Goal: Task Accomplishment & Management: Use online tool/utility

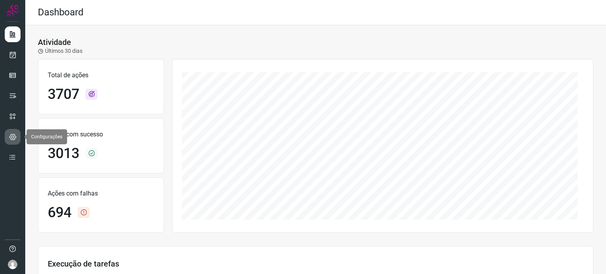
click at [11, 136] on icon at bounding box center [12, 137] width 7 height 8
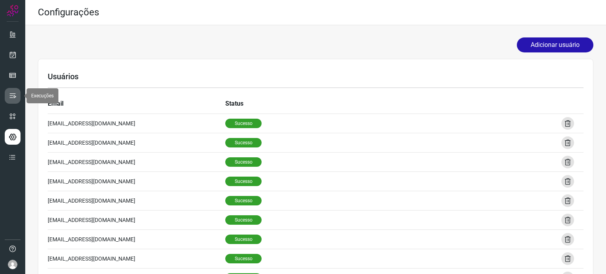
click at [9, 99] on icon at bounding box center [13, 96] width 8 height 8
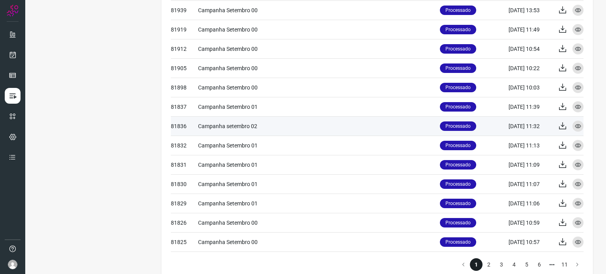
scroll to position [325, 0]
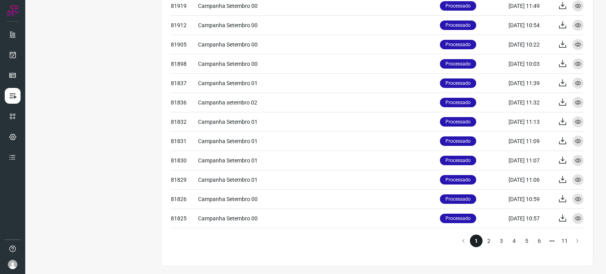
click at [484, 241] on li "2" at bounding box center [489, 241] width 13 height 13
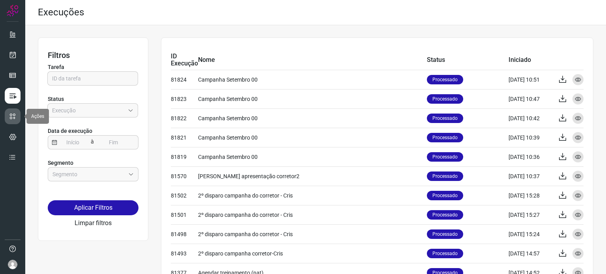
click at [14, 114] on icon at bounding box center [13, 116] width 8 height 8
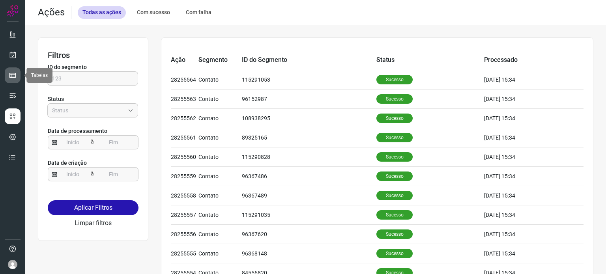
click at [15, 75] on icon at bounding box center [13, 75] width 8 height 8
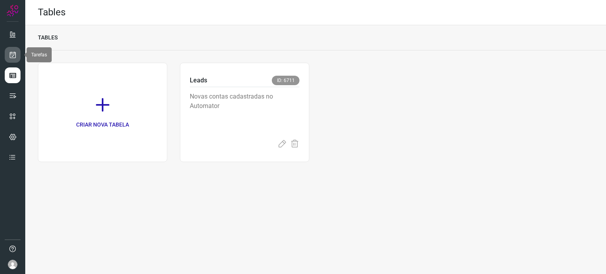
click at [7, 52] on link at bounding box center [13, 55] width 16 height 16
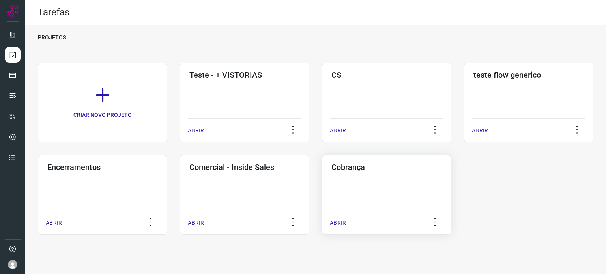
click at [349, 181] on div "Cobrança ABRIR" at bounding box center [386, 195] width 129 height 80
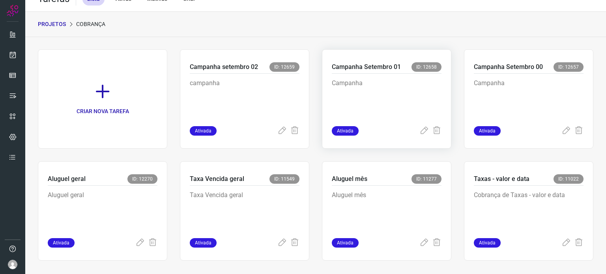
scroll to position [19, 0]
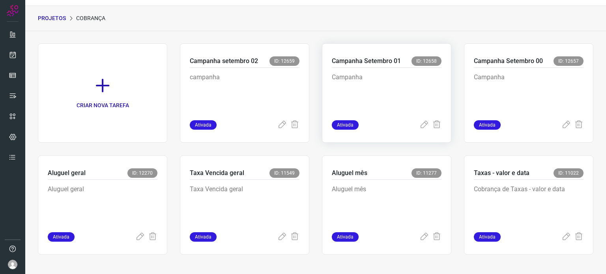
click at [367, 74] on p "Campanha" at bounding box center [387, 92] width 110 height 39
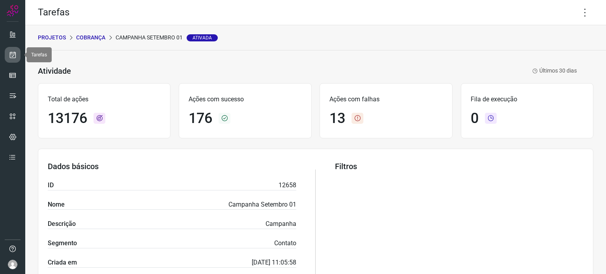
click at [17, 55] on link at bounding box center [13, 55] width 16 height 16
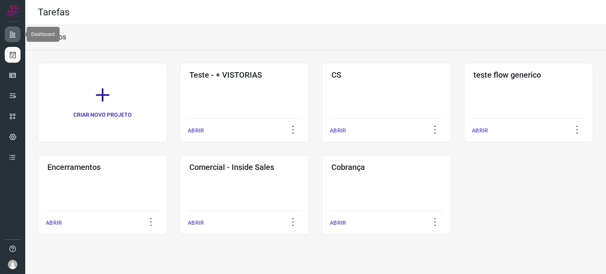
click at [11, 36] on icon at bounding box center [13, 34] width 8 height 8
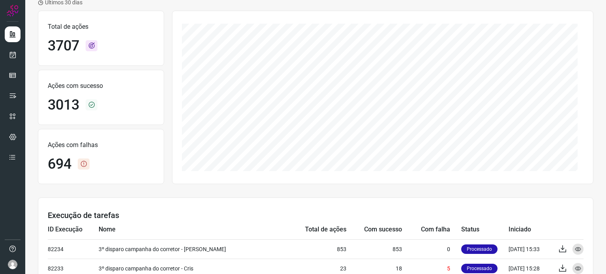
scroll to position [158, 0]
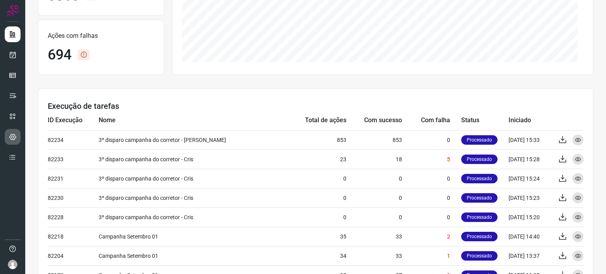
click at [11, 144] on link at bounding box center [13, 137] width 16 height 16
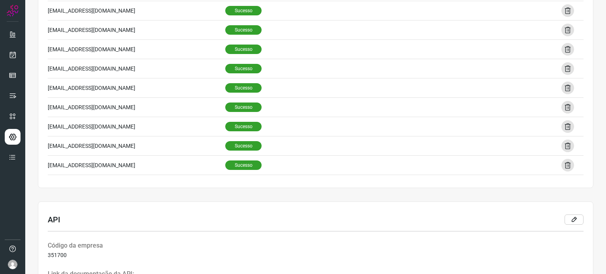
scroll to position [243, 0]
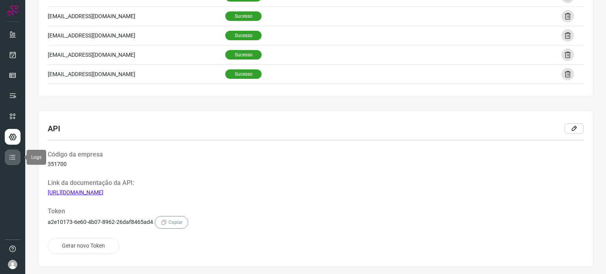
click at [14, 155] on icon at bounding box center [13, 157] width 8 height 8
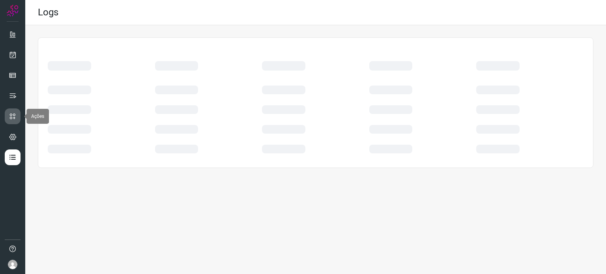
click at [13, 115] on icon at bounding box center [13, 116] width 8 height 8
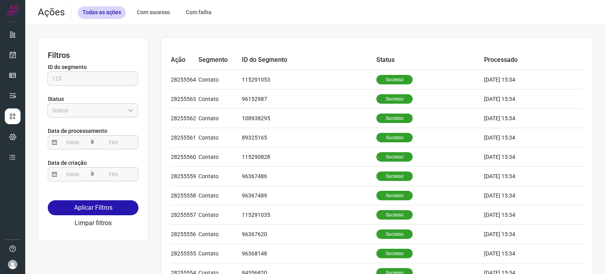
click at [12, 264] on img at bounding box center [12, 264] width 9 height 9
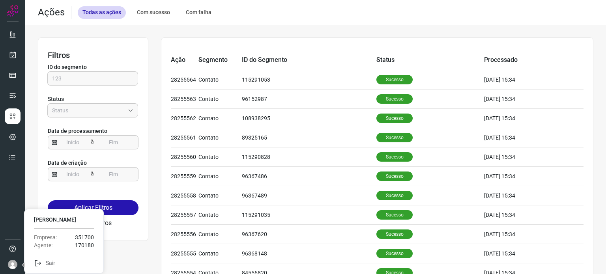
click at [12, 260] on img at bounding box center [12, 264] width 9 height 9
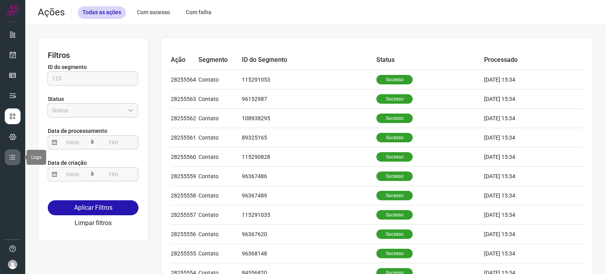
click at [15, 159] on icon at bounding box center [13, 157] width 8 height 8
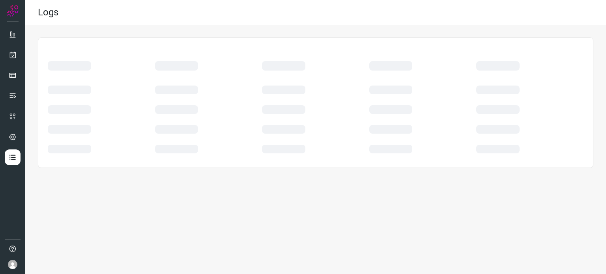
click at [14, 16] on img at bounding box center [13, 11] width 12 height 12
click at [9, 6] on img at bounding box center [13, 11] width 12 height 12
click at [15, 36] on icon at bounding box center [13, 34] width 8 height 8
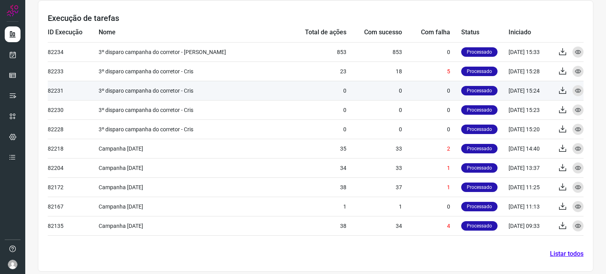
scroll to position [251, 0]
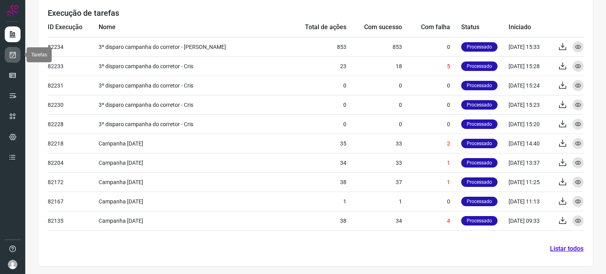
click at [11, 59] on link at bounding box center [13, 55] width 16 height 16
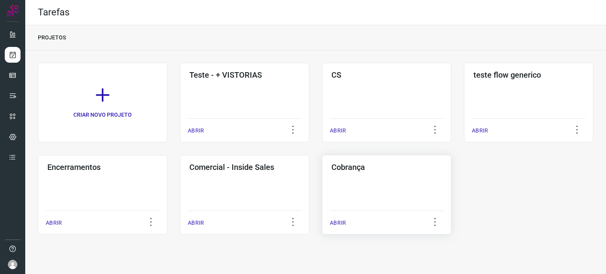
click at [352, 180] on div "Cobrança ABRIR" at bounding box center [386, 195] width 129 height 80
click at [340, 222] on p "ABRIR" at bounding box center [338, 223] width 16 height 8
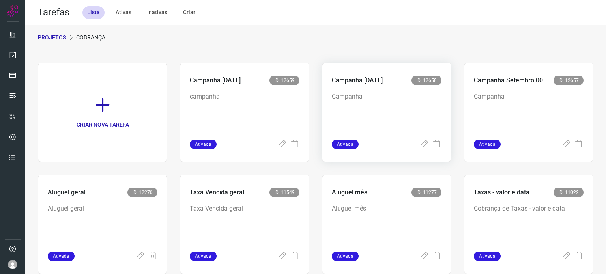
click at [364, 123] on p "Campanha" at bounding box center [387, 111] width 110 height 39
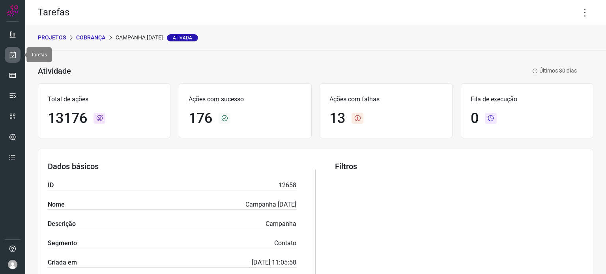
click at [13, 54] on icon at bounding box center [13, 55] width 8 height 8
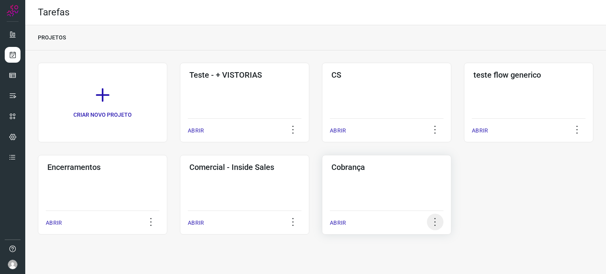
click at [438, 222] on icon at bounding box center [435, 222] width 17 height 17
click at [384, 189] on div "Cobrança ABRIR" at bounding box center [386, 195] width 129 height 80
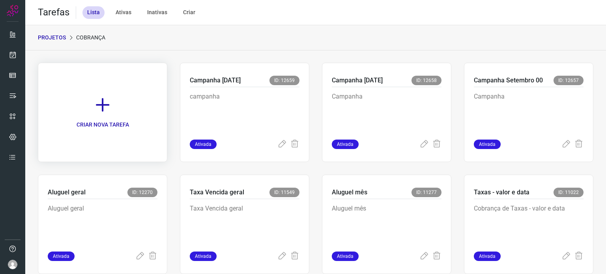
click at [110, 113] on icon at bounding box center [102, 104] width 17 height 17
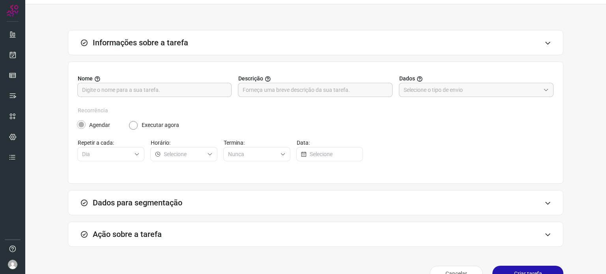
scroll to position [39, 0]
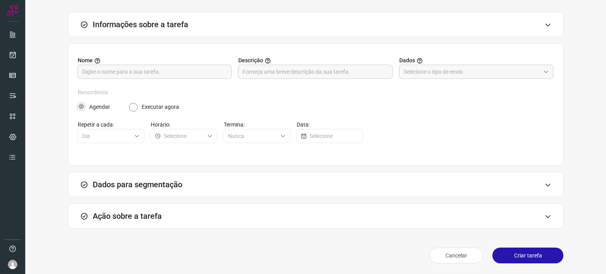
click at [197, 189] on div "Dados para segmentação" at bounding box center [316, 184] width 496 height 25
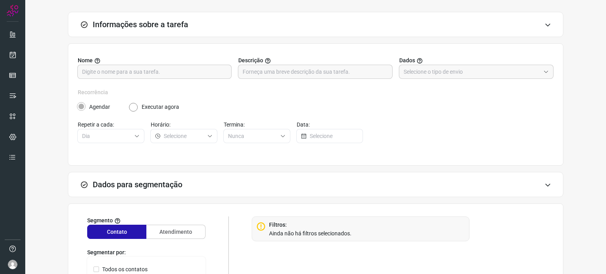
click at [196, 188] on div "Dados para segmentação" at bounding box center [316, 184] width 496 height 25
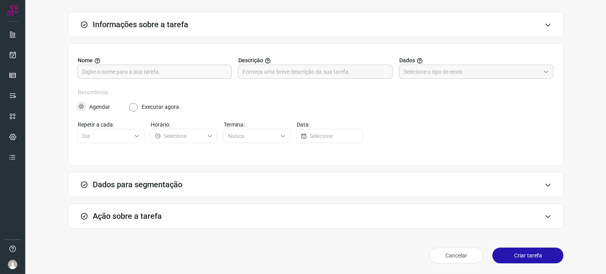
click at [117, 76] on input "text" at bounding box center [154, 71] width 145 height 13
click at [438, 254] on div "Cancelar Criar tarefa" at bounding box center [316, 256] width 496 height 22
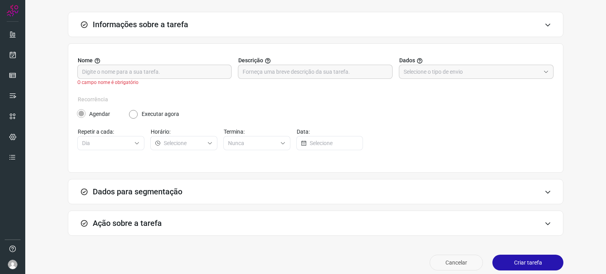
click at [439, 265] on button "Cancelar" at bounding box center [456, 263] width 53 height 16
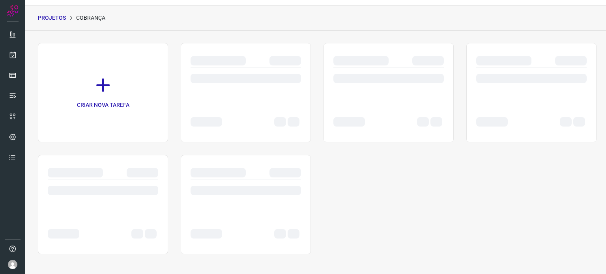
scroll to position [19, 0]
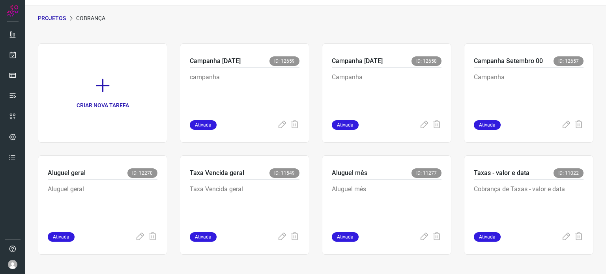
click at [26, 112] on div "CRIAR NOVA TAREFA Campanha [DATE] ID: 12659 campanha Ativada Campanha [DATE] ID…" at bounding box center [315, 152] width 581 height 243
drag, startPoint x: 566, startPoint y: 21, endPoint x: 537, endPoint y: 2, distance: 34.4
click at [566, 21] on div "PROJETOS Cobrança" at bounding box center [315, 18] width 581 height 25
click at [425, 26] on div "PROJETOS Cobrança" at bounding box center [315, 18] width 581 height 25
click at [273, 80] on p "campanha" at bounding box center [245, 92] width 110 height 39
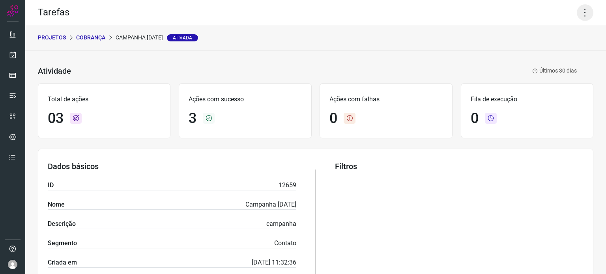
click at [582, 11] on icon at bounding box center [585, 12] width 17 height 17
click at [545, 52] on li "Executar" at bounding box center [551, 51] width 72 height 13
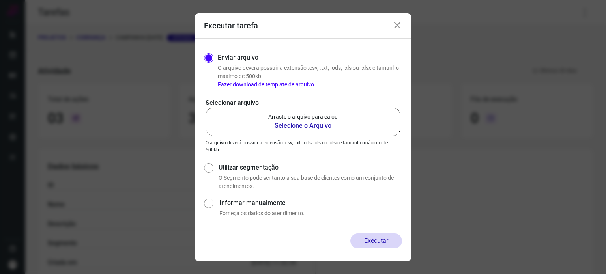
click at [294, 124] on b "Selecione o Arquivo" at bounding box center [302, 125] width 69 height 9
click at [0, 0] on input "Arraste o arquivo para cá ou Selecione o Arquivo" at bounding box center [0, 0] width 0 height 0
click at [554, 52] on div "Executar tarefa Enviar arquivo O arquivo deverá possuir a extensão .csv, .txt, …" at bounding box center [303, 137] width 606 height 274
click at [293, 127] on b "Selecione o Arquivo" at bounding box center [302, 125] width 69 height 9
click at [0, 0] on input "Arraste o arquivo para cá ou Selecione o Arquivo" at bounding box center [0, 0] width 0 height 0
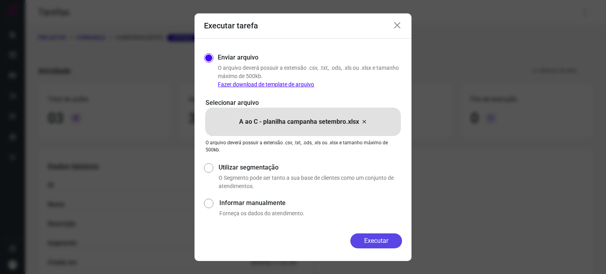
click at [371, 238] on button "Executar" at bounding box center [376, 241] width 52 height 15
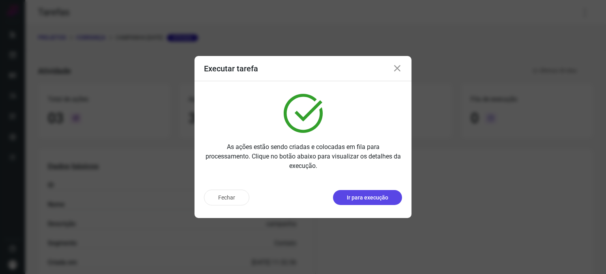
click at [357, 200] on p "Ir para execução" at bounding box center [367, 198] width 41 height 8
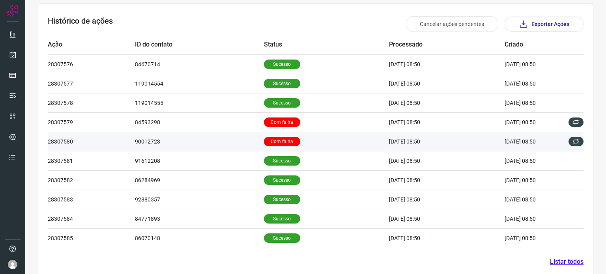
scroll to position [237, 0]
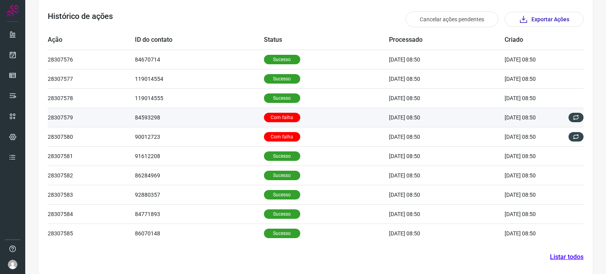
click at [339, 118] on td "Com falha" at bounding box center [326, 117] width 125 height 19
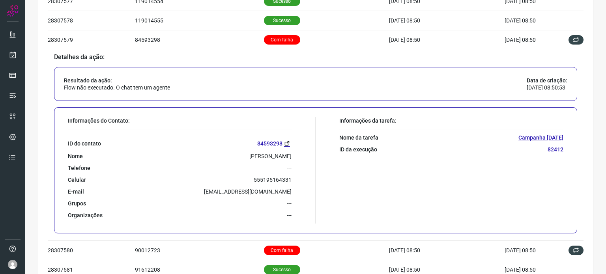
scroll to position [316, 0]
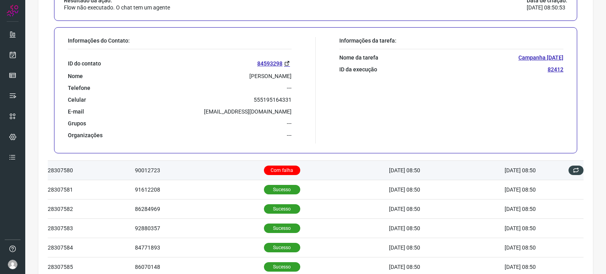
click at [313, 166] on td "Com falha" at bounding box center [326, 170] width 125 height 19
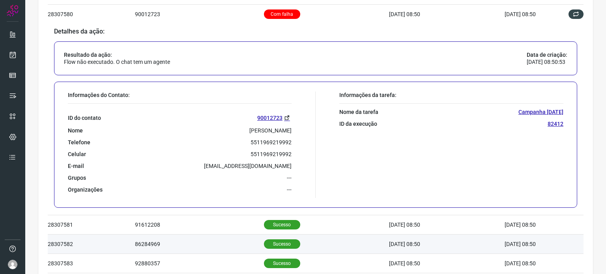
scroll to position [436, 0]
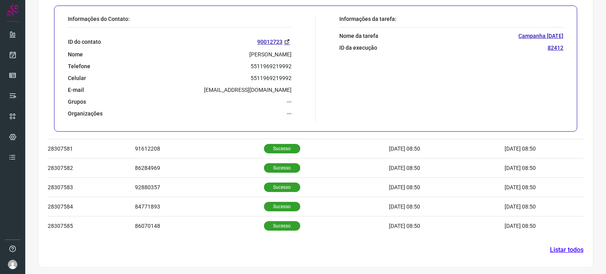
click at [550, 249] on link "Listar todos" at bounding box center [567, 249] width 34 height 9
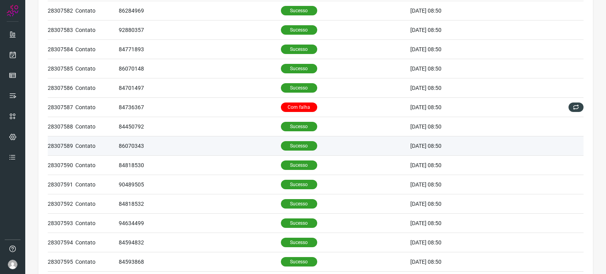
scroll to position [197, 0]
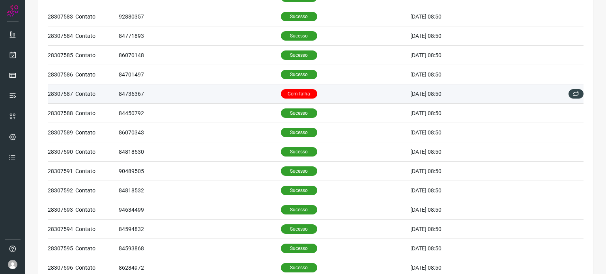
click at [312, 102] on td "Com falha" at bounding box center [345, 93] width 129 height 19
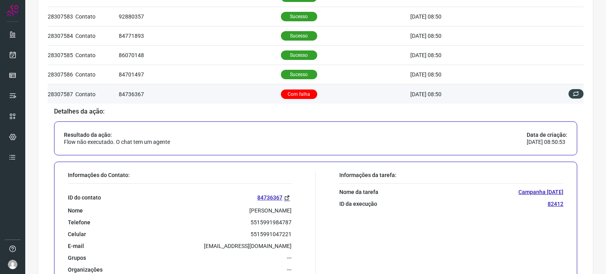
click at [322, 91] on td "Com falha" at bounding box center [345, 93] width 129 height 19
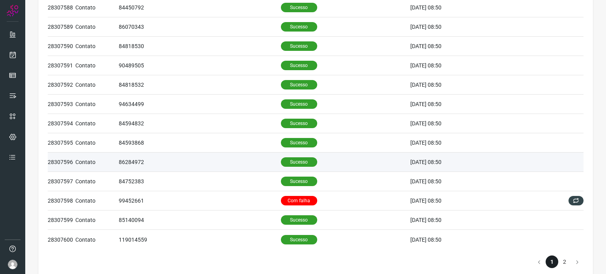
scroll to position [324, 0]
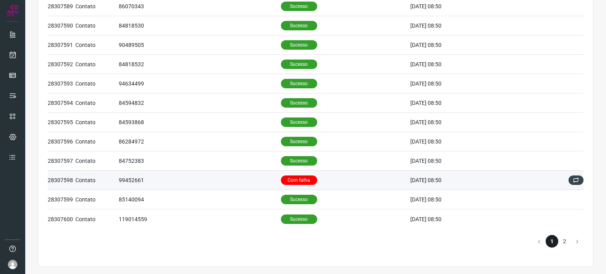
click at [330, 176] on td "Com falha" at bounding box center [345, 180] width 129 height 19
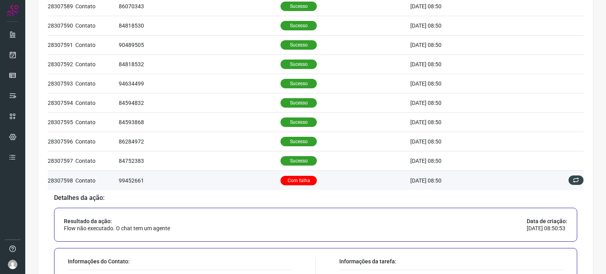
click at [330, 176] on td "Com falha" at bounding box center [345, 180] width 129 height 19
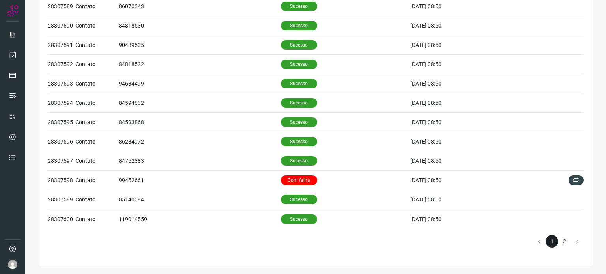
click at [562, 243] on li "2" at bounding box center [564, 241] width 13 height 13
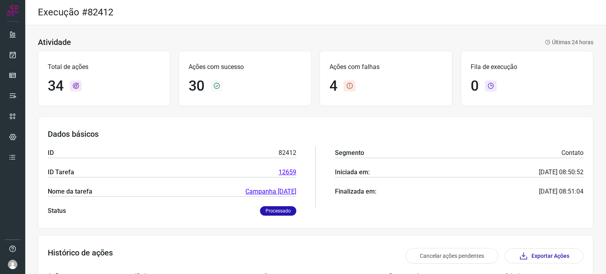
click at [438, 34] on div "Atividade Últimas 24 horas Total de ações 34 Ações com sucesso 30 Ações com fal…" at bounding box center [315, 272] width 581 height 494
click at [484, 43] on div "Atividade Últimas 24 horas" at bounding box center [316, 41] width 556 height 9
